Goal: Information Seeking & Learning: Learn about a topic

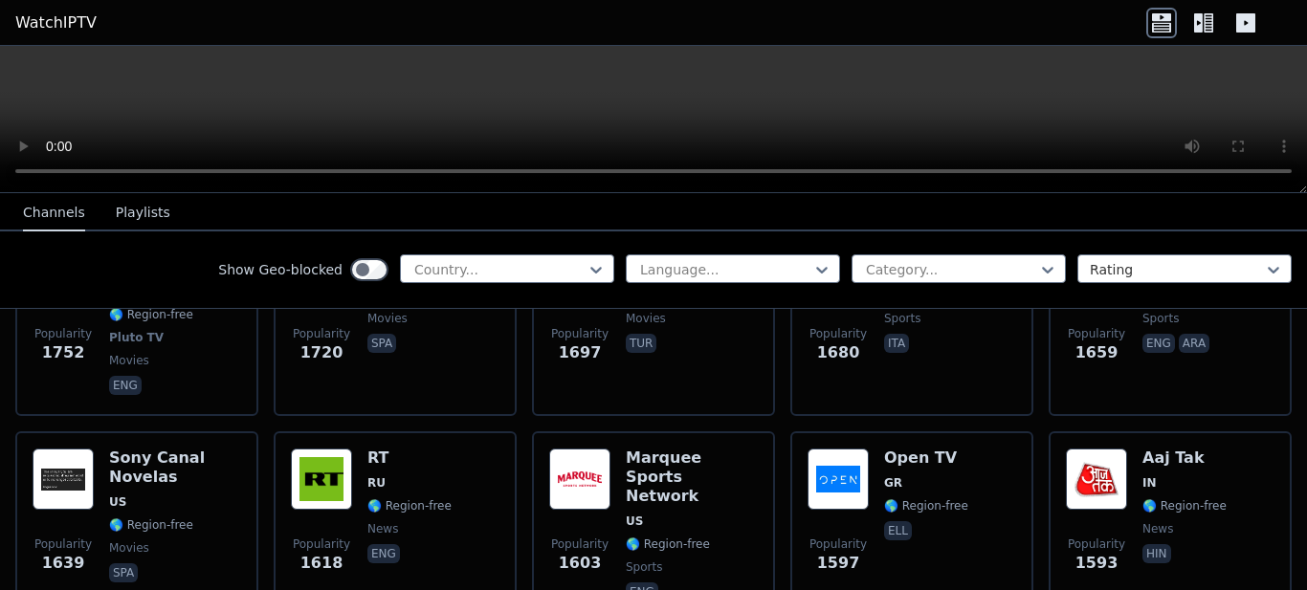
scroll to position [1632, 0]
click at [476, 254] on div "Show Geo-blocked Country... Language... Category... Rating" at bounding box center [653, 271] width 1307 height 78
click at [448, 293] on div "Show Geo-blocked Country... Language... Category... Rating" at bounding box center [653, 271] width 1307 height 78
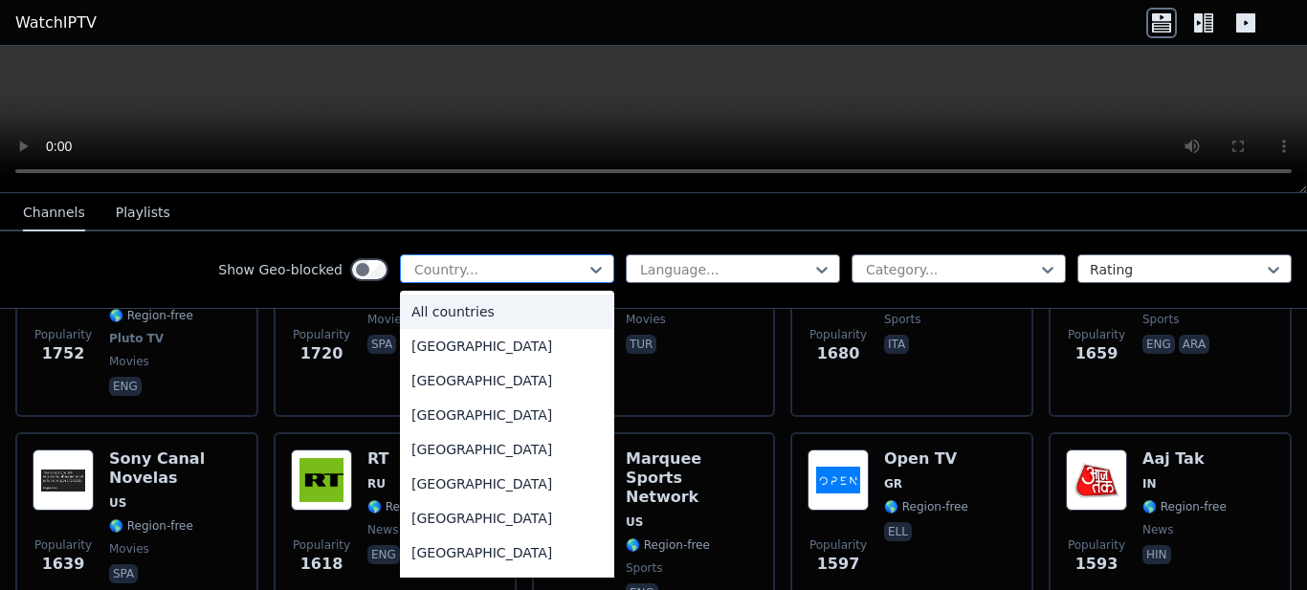
click at [457, 273] on div at bounding box center [499, 269] width 174 height 19
type input "***"
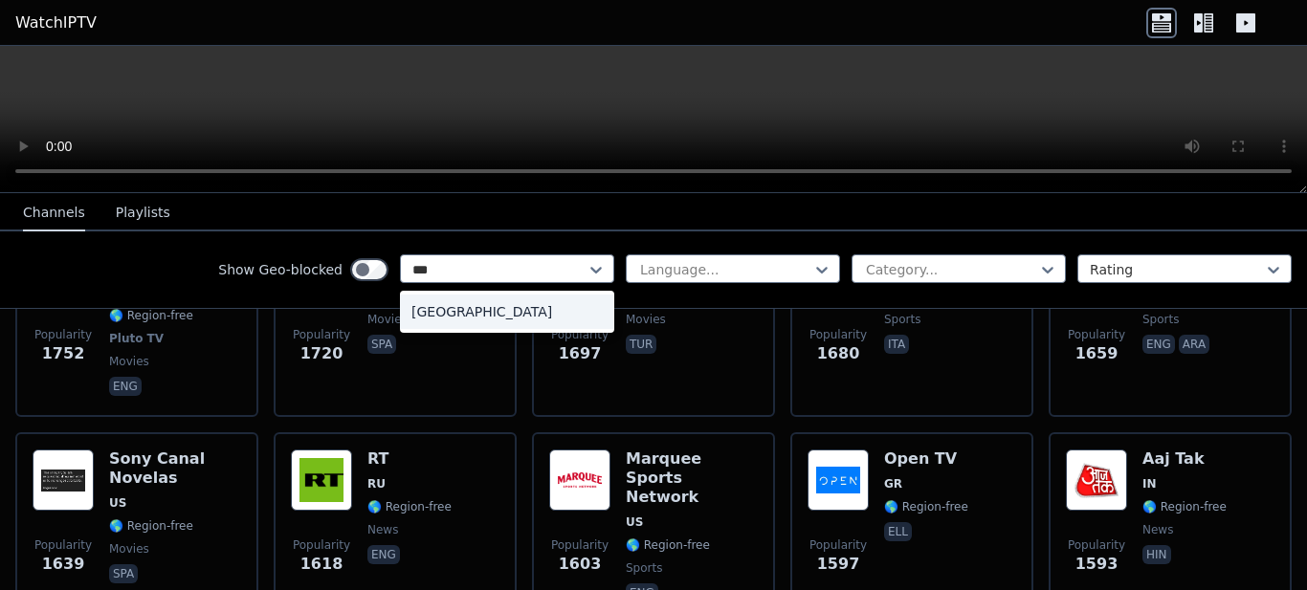
click at [431, 320] on div "[GEOGRAPHIC_DATA]" at bounding box center [507, 312] width 214 height 34
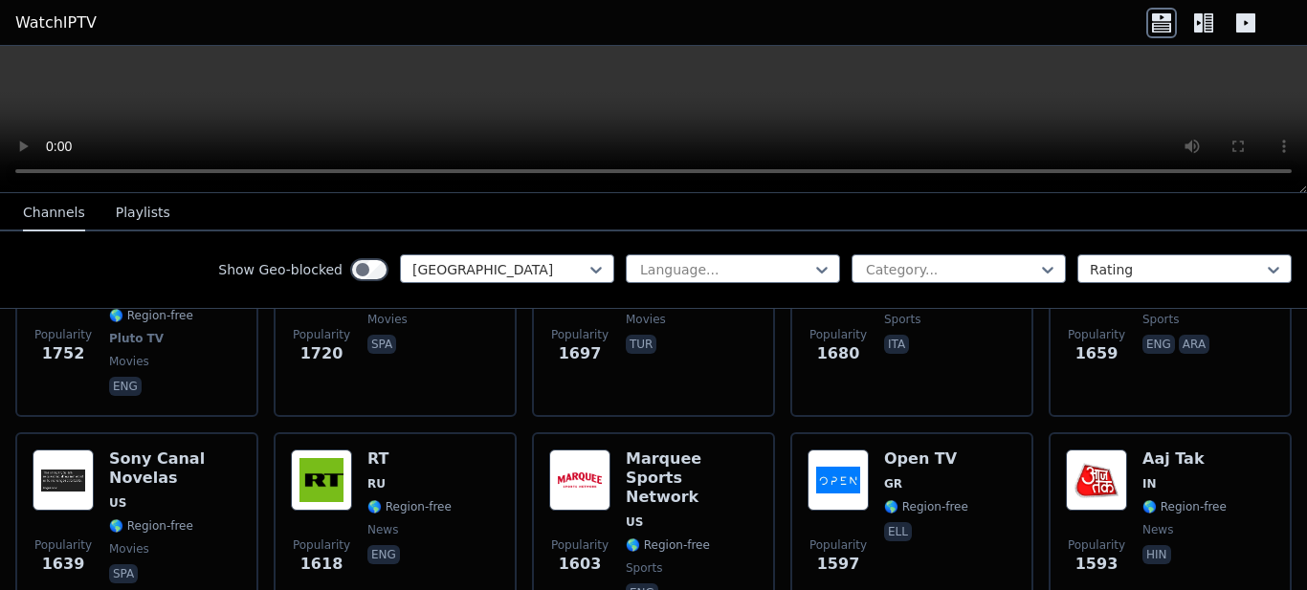
click at [709, 296] on div "Show Geo-blocked option [GEOGRAPHIC_DATA], selected. Pakistan Language... Categ…" at bounding box center [653, 271] width 1307 height 78
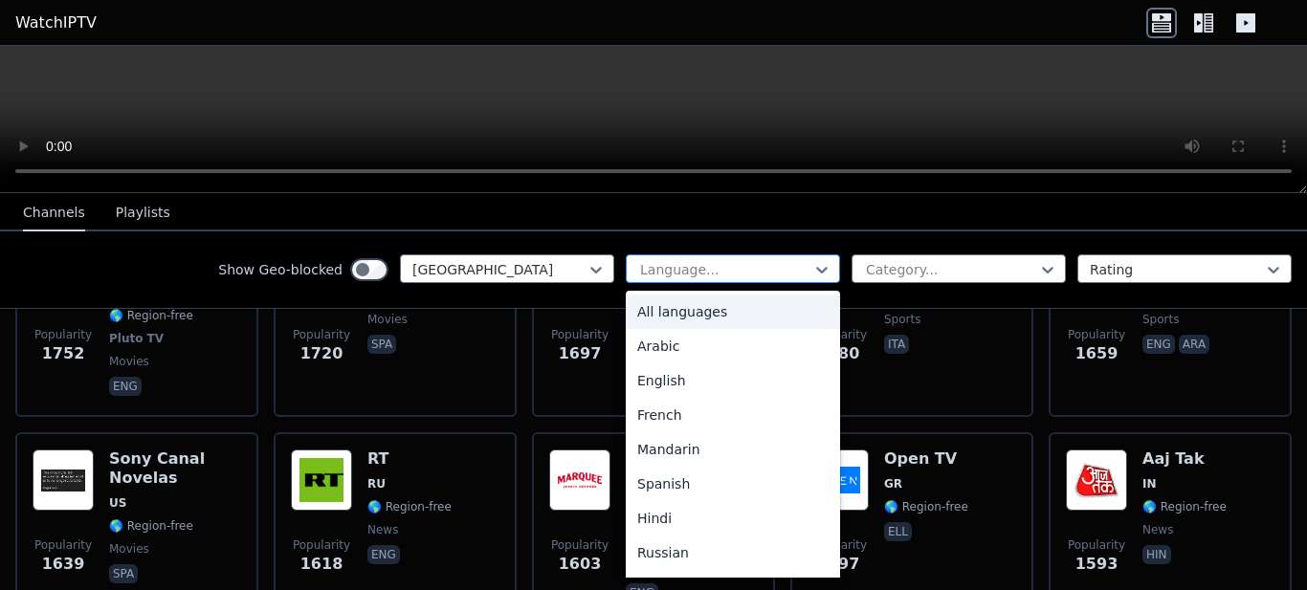
click at [715, 281] on div "Language..." at bounding box center [733, 269] width 214 height 29
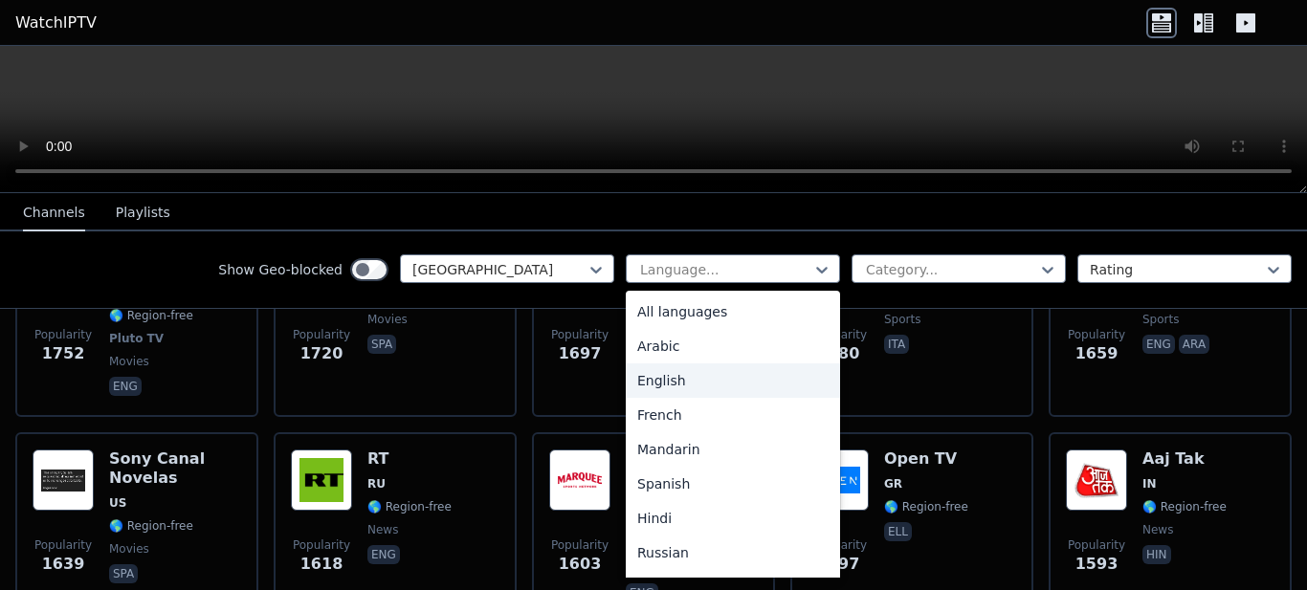
click at [648, 388] on div "English" at bounding box center [733, 381] width 214 height 34
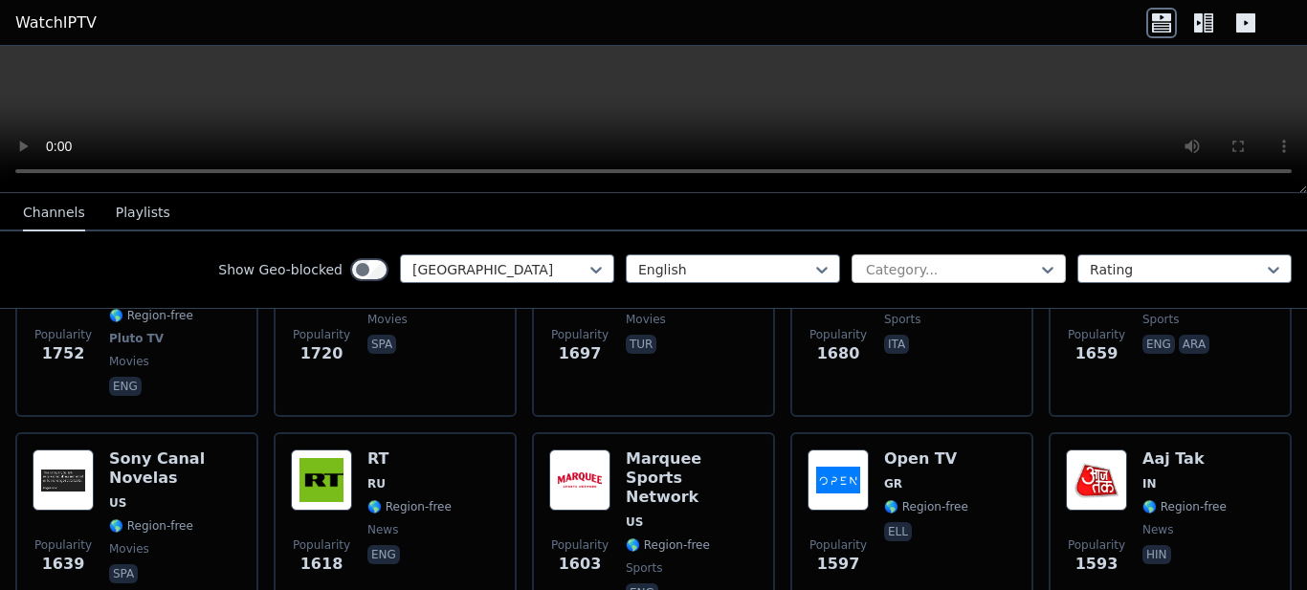
click at [910, 261] on div at bounding box center [951, 269] width 174 height 19
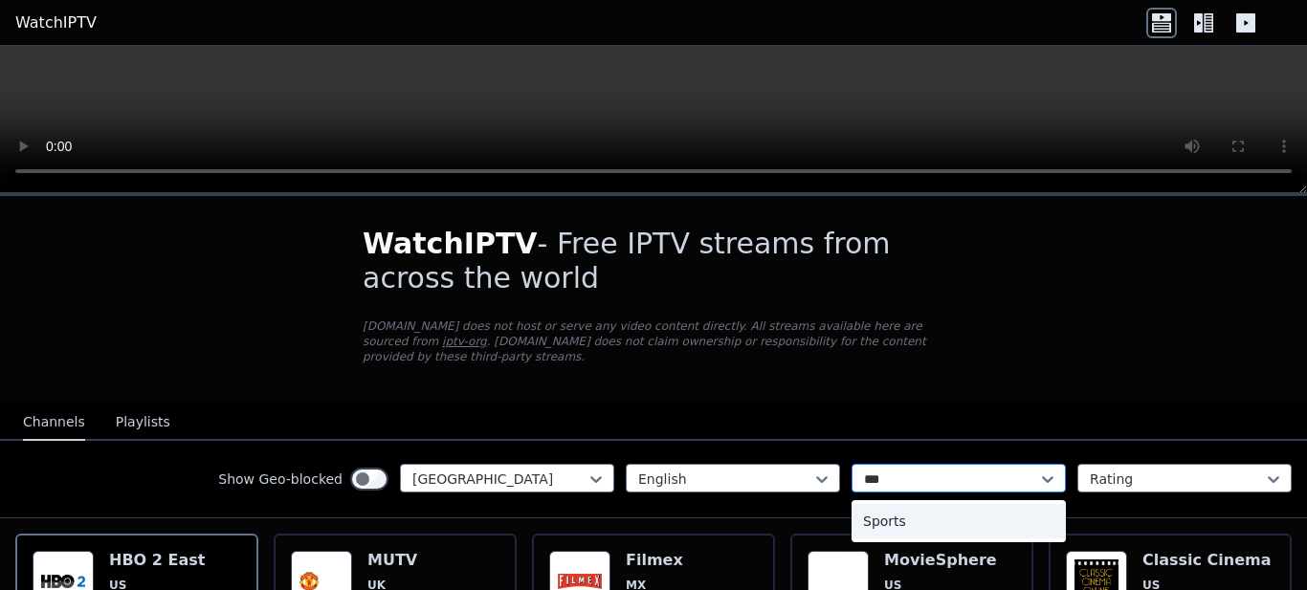
type input "****"
click at [901, 504] on div "Sports" at bounding box center [959, 521] width 214 height 34
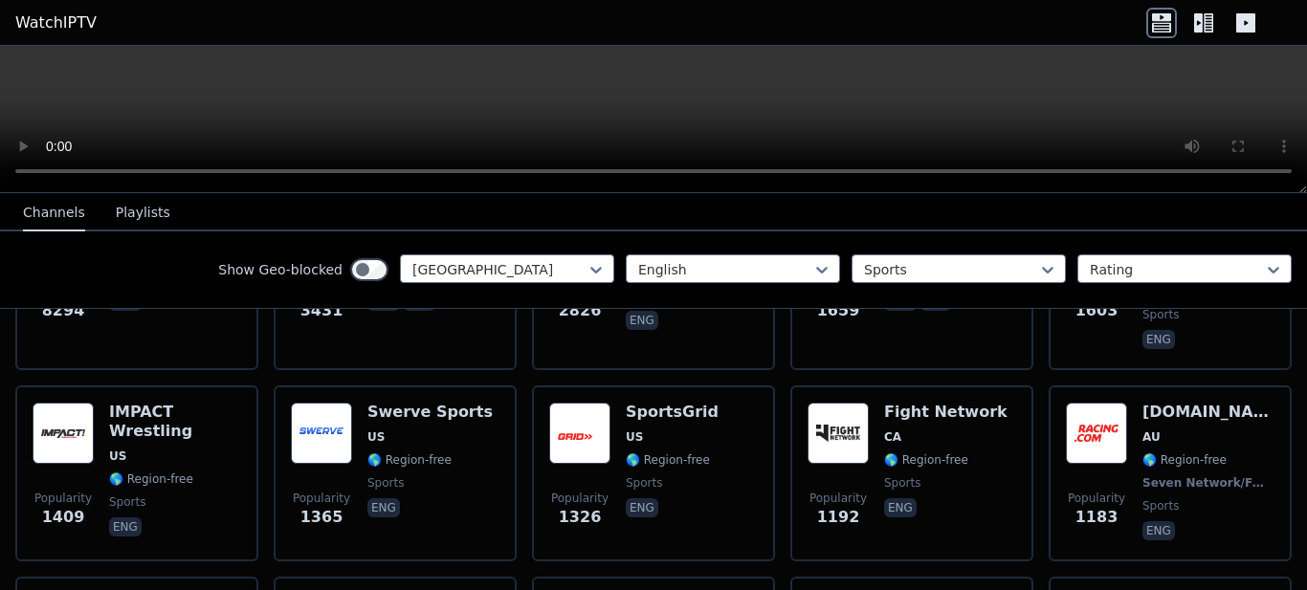
scroll to position [354, 0]
click at [54, 9] on header "WatchIPTV" at bounding box center [653, 23] width 1307 height 46
click at [54, 24] on link "WatchIPTV" at bounding box center [55, 22] width 81 height 23
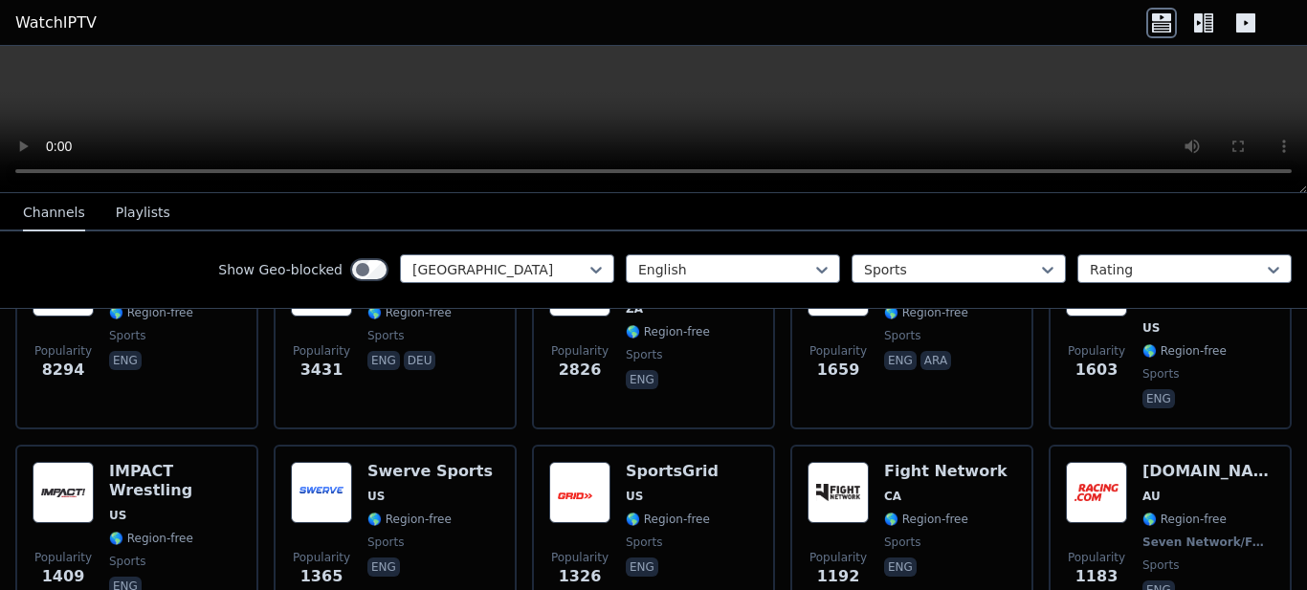
scroll to position [297, 0]
